Goal: Transaction & Acquisition: Download file/media

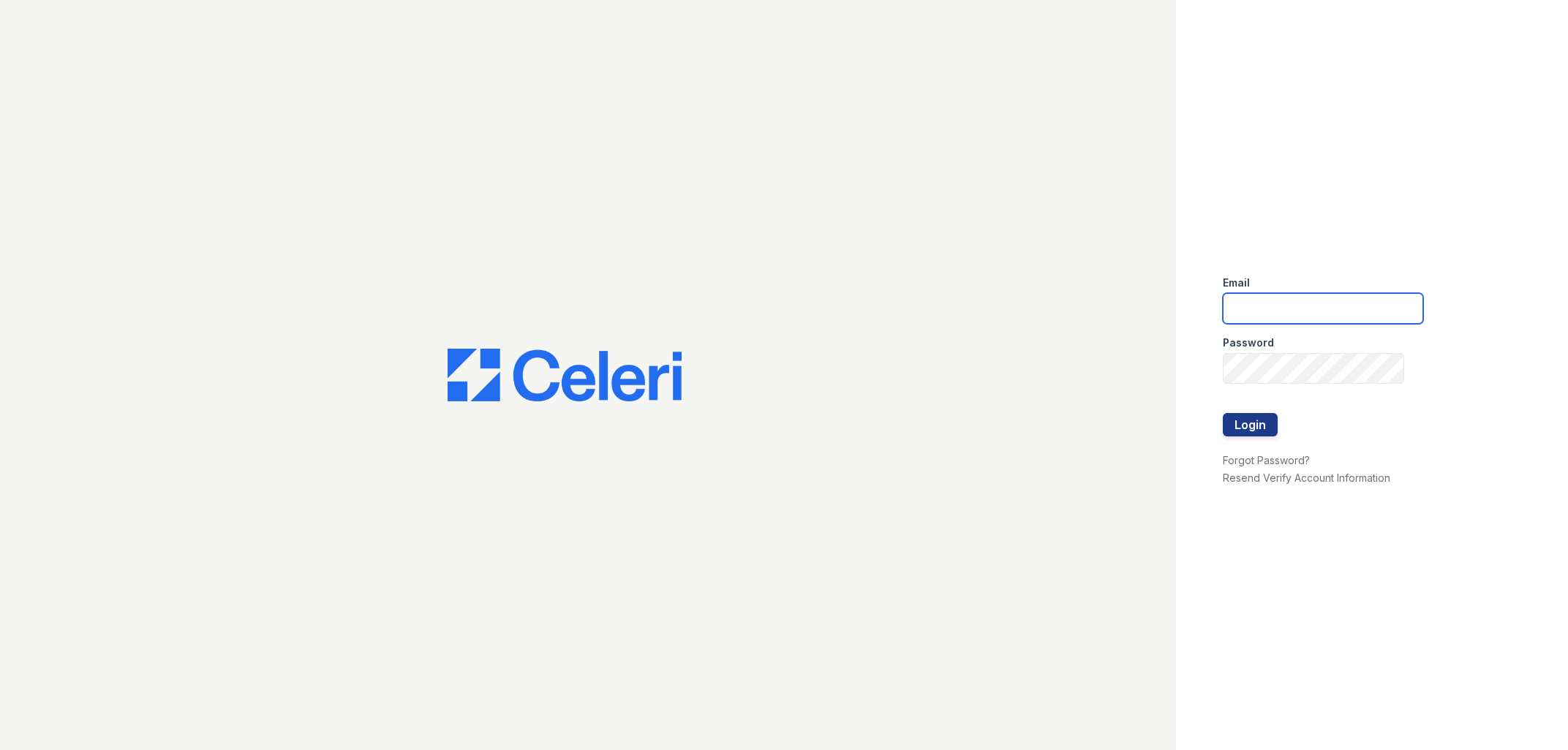
click at [1282, 302] on input "email" at bounding box center [1322, 308] width 200 height 30
type input "[PERSON_NAME][EMAIL_ADDRESS][PERSON_NAME][DOMAIN_NAME]"
click at [1222, 413] on button "Login" at bounding box center [1250, 425] width 55 height 23
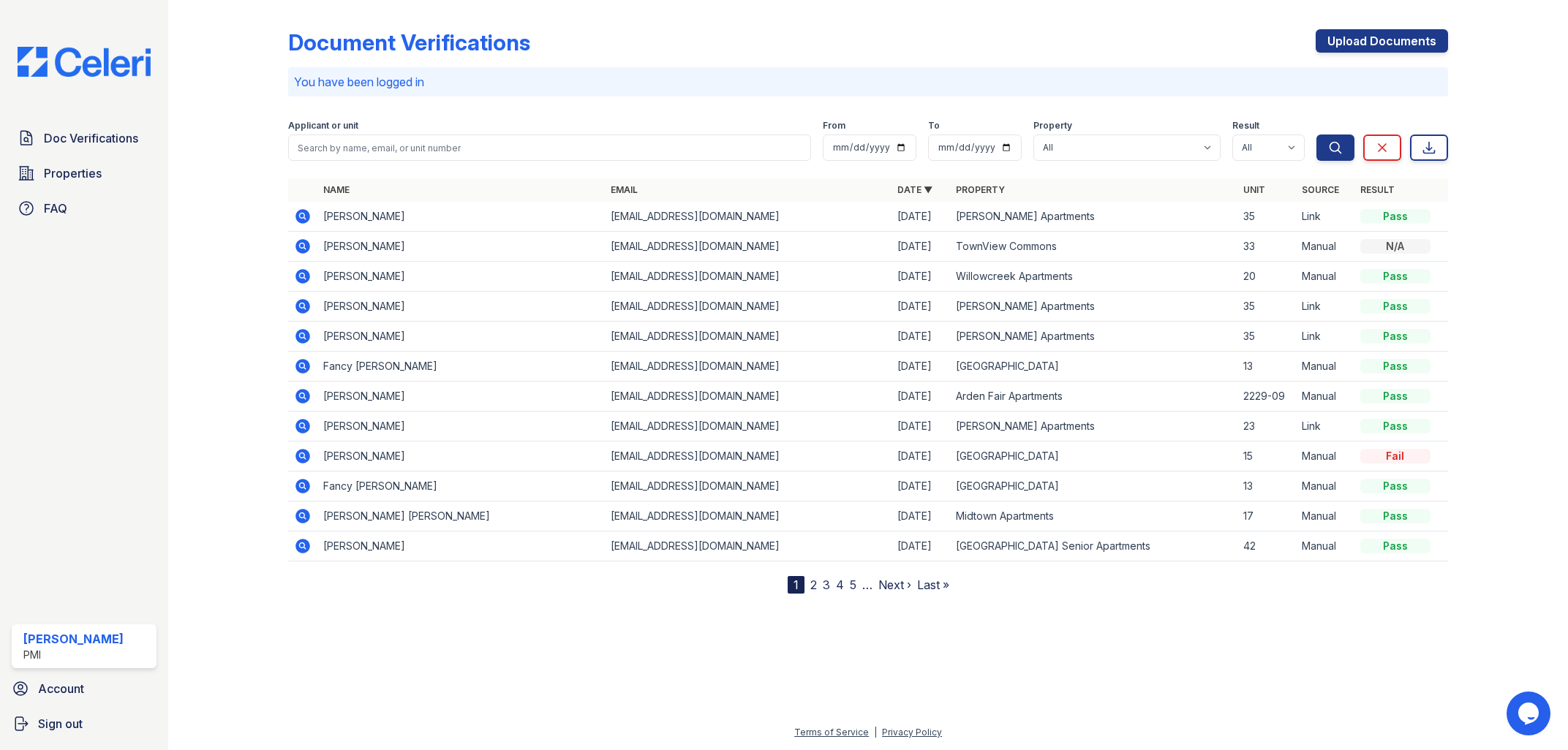
click at [305, 516] on icon at bounding box center [303, 517] width 18 height 18
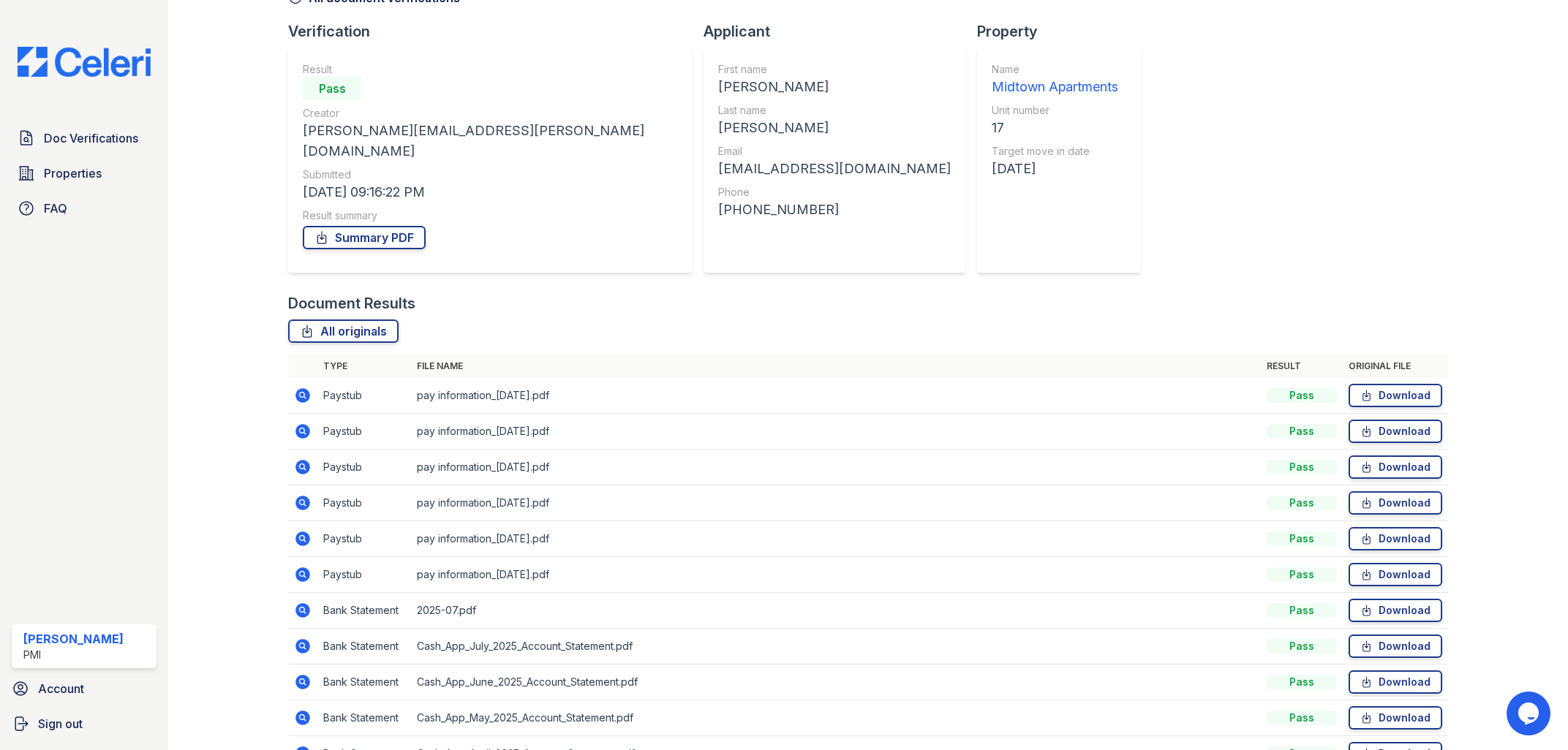
scroll to position [153, 0]
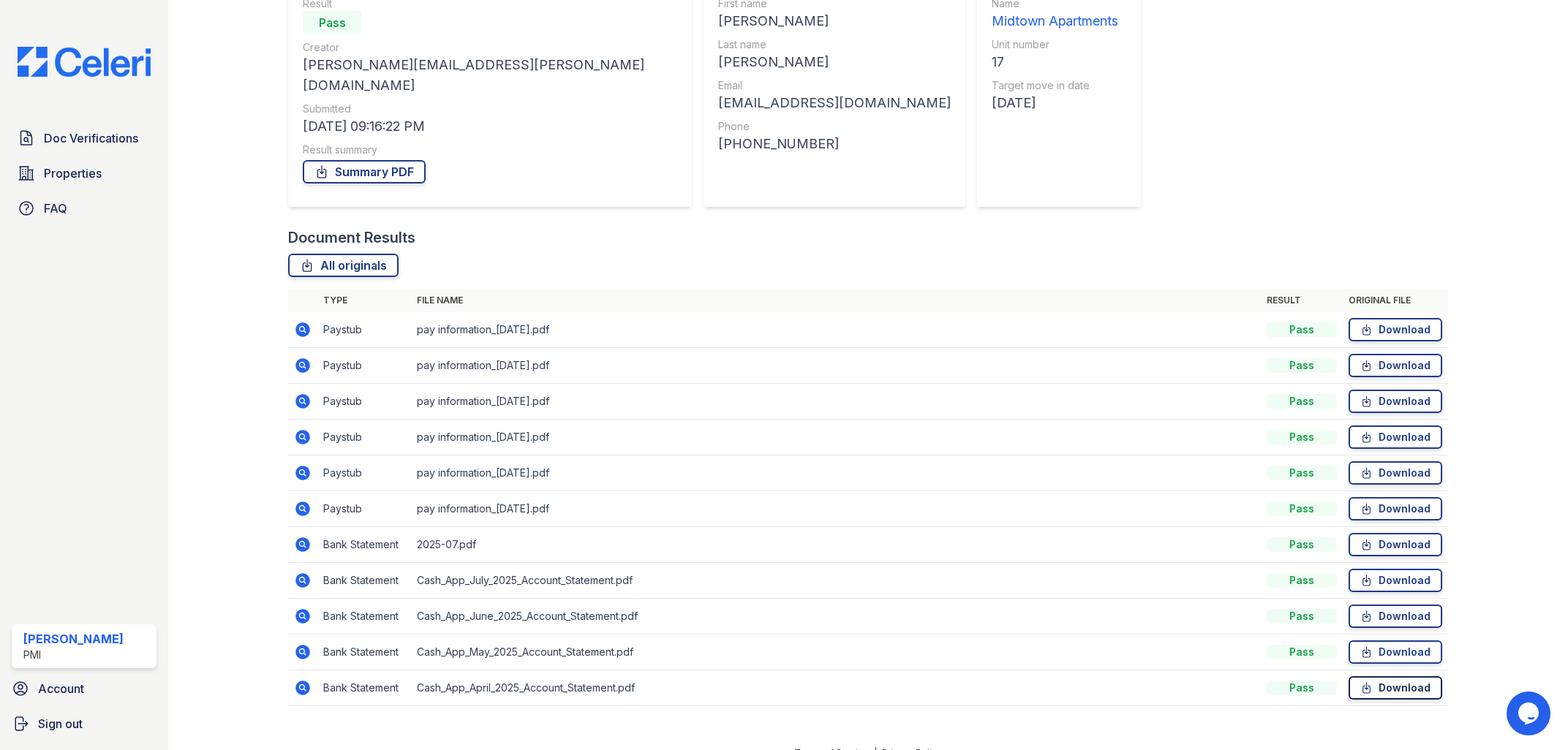
click at [1395, 676] on link "Download" at bounding box center [1394, 688] width 94 height 23
click at [1408, 533] on link "Download" at bounding box center [1394, 544] width 94 height 23
click at [347, 160] on link "Summary PDF" at bounding box center [364, 172] width 123 height 23
